Goal: Task Accomplishment & Management: Use online tool/utility

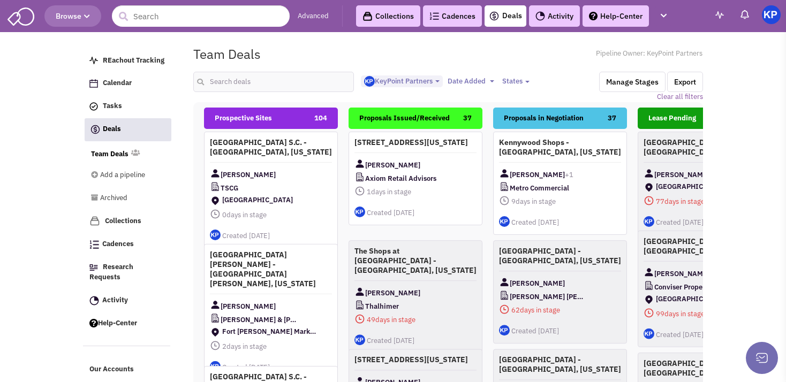
select select "1900"
select select
click at [240, 80] on input "text" at bounding box center [273, 82] width 161 height 20
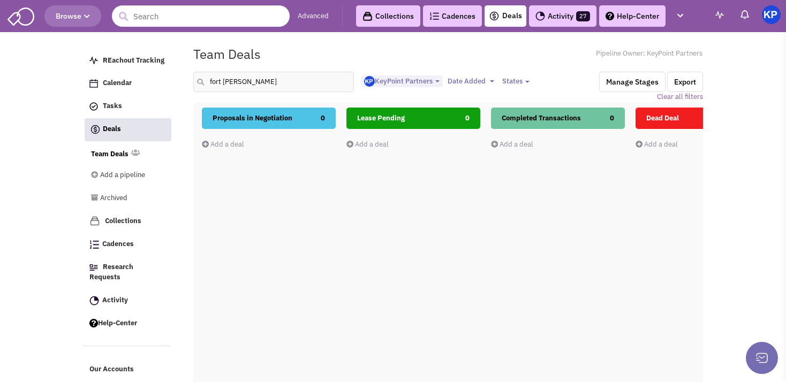
drag, startPoint x: 408, startPoint y: 185, endPoint x: 261, endPoint y: 213, distance: 150.5
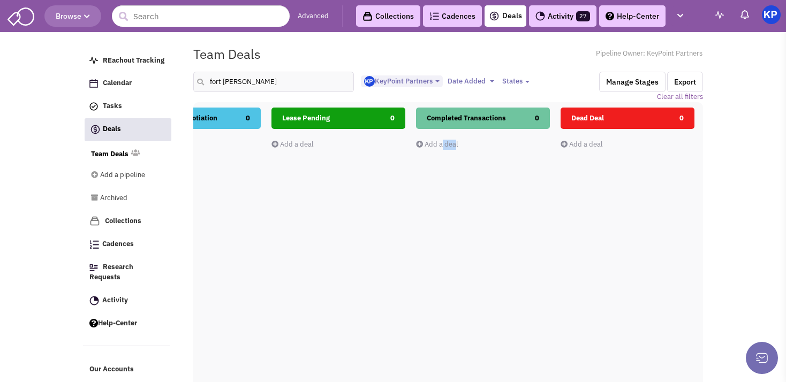
drag, startPoint x: 457, startPoint y: 186, endPoint x: 448, endPoint y: 187, distance: 9.2
click at [451, 188] on div "Completed Transactions 0 Add a deal Total: $ 0" at bounding box center [483, 298] width 134 height 380
click at [223, 84] on input "fort [PERSON_NAME]" at bounding box center [273, 82] width 161 height 20
type input "ft [PERSON_NAME]"
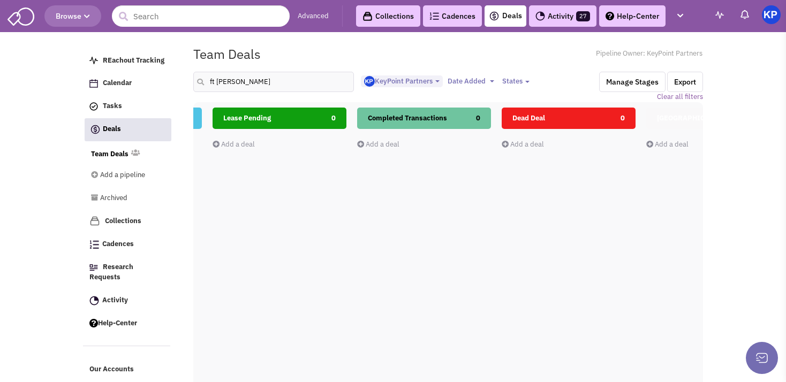
scroll to position [0, 449]
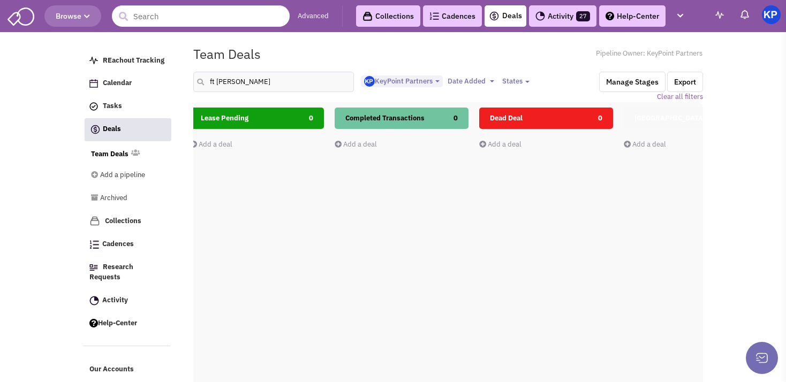
drag, startPoint x: 562, startPoint y: 237, endPoint x: 350, endPoint y: 267, distance: 214.1
